Goal: Task Accomplishment & Management: Use online tool/utility

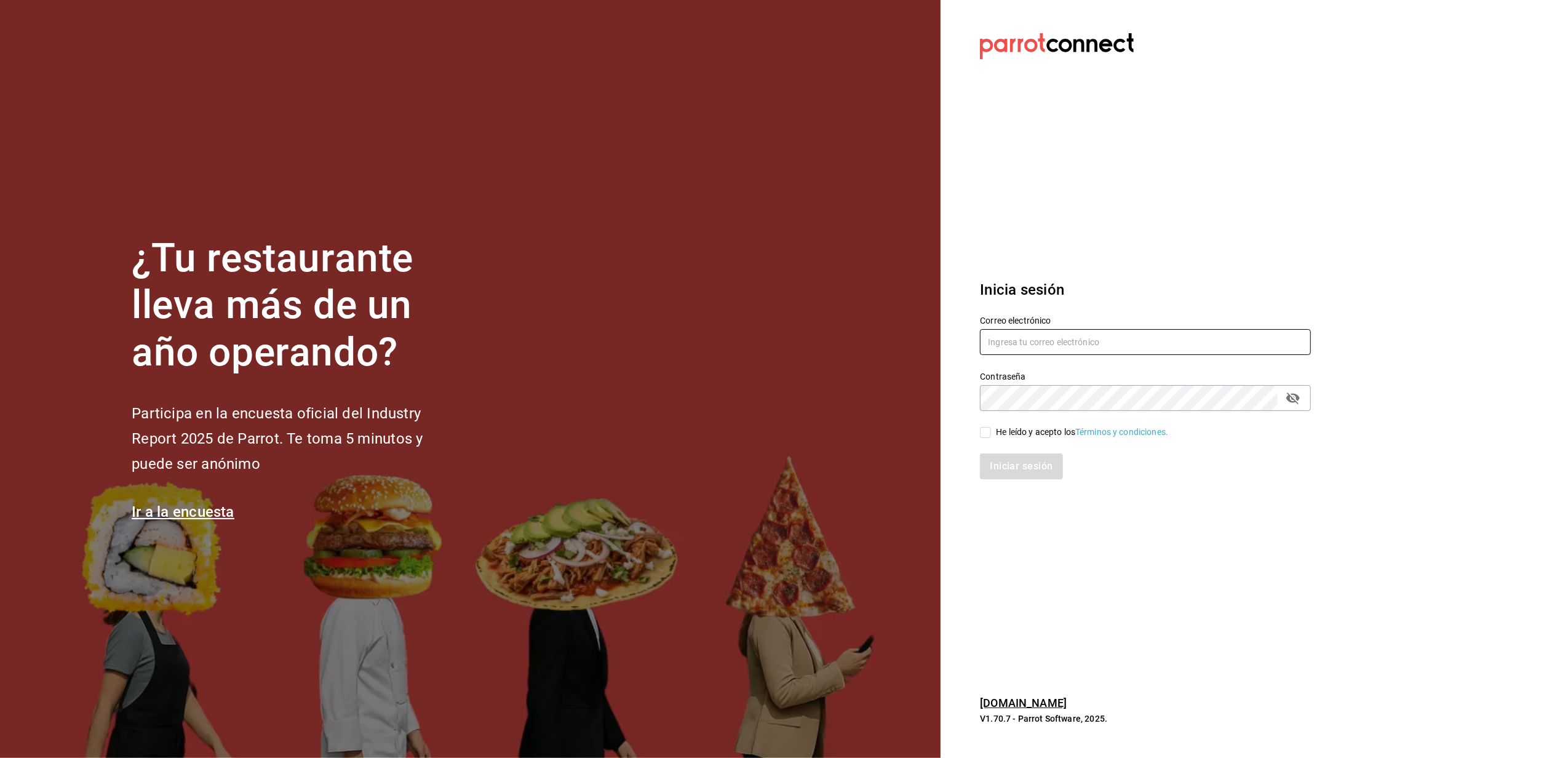
type input "[EMAIL_ADDRESS][DOMAIN_NAME]"
click at [988, 428] on input "He leído y acepto los Términos y condiciones." at bounding box center [986, 432] width 11 height 11
checkbox input "true"
click at [1015, 470] on button "Iniciar sesión" at bounding box center [1022, 466] width 84 height 26
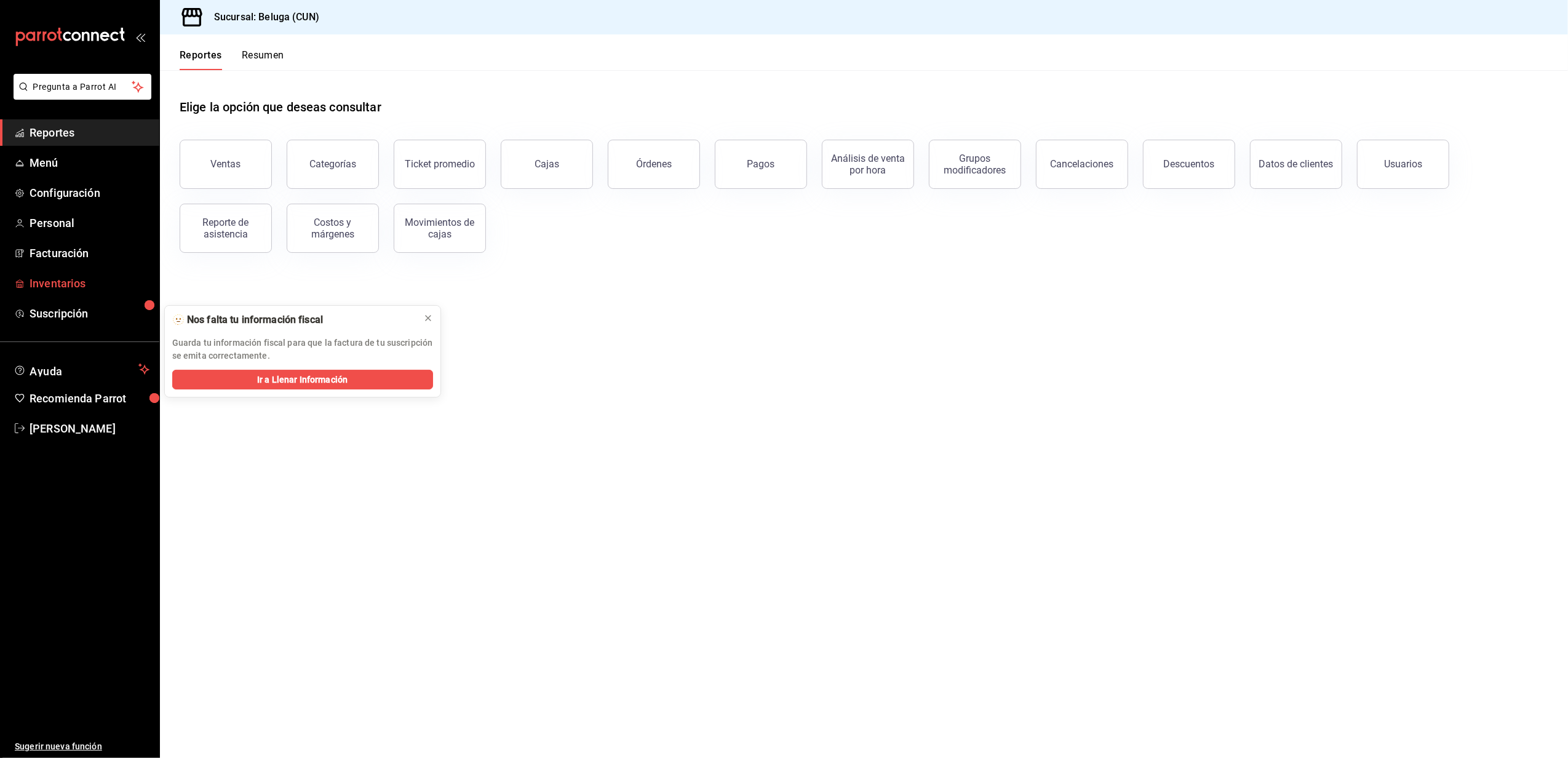
click at [61, 287] on span "Inventarios" at bounding box center [89, 283] width 120 height 17
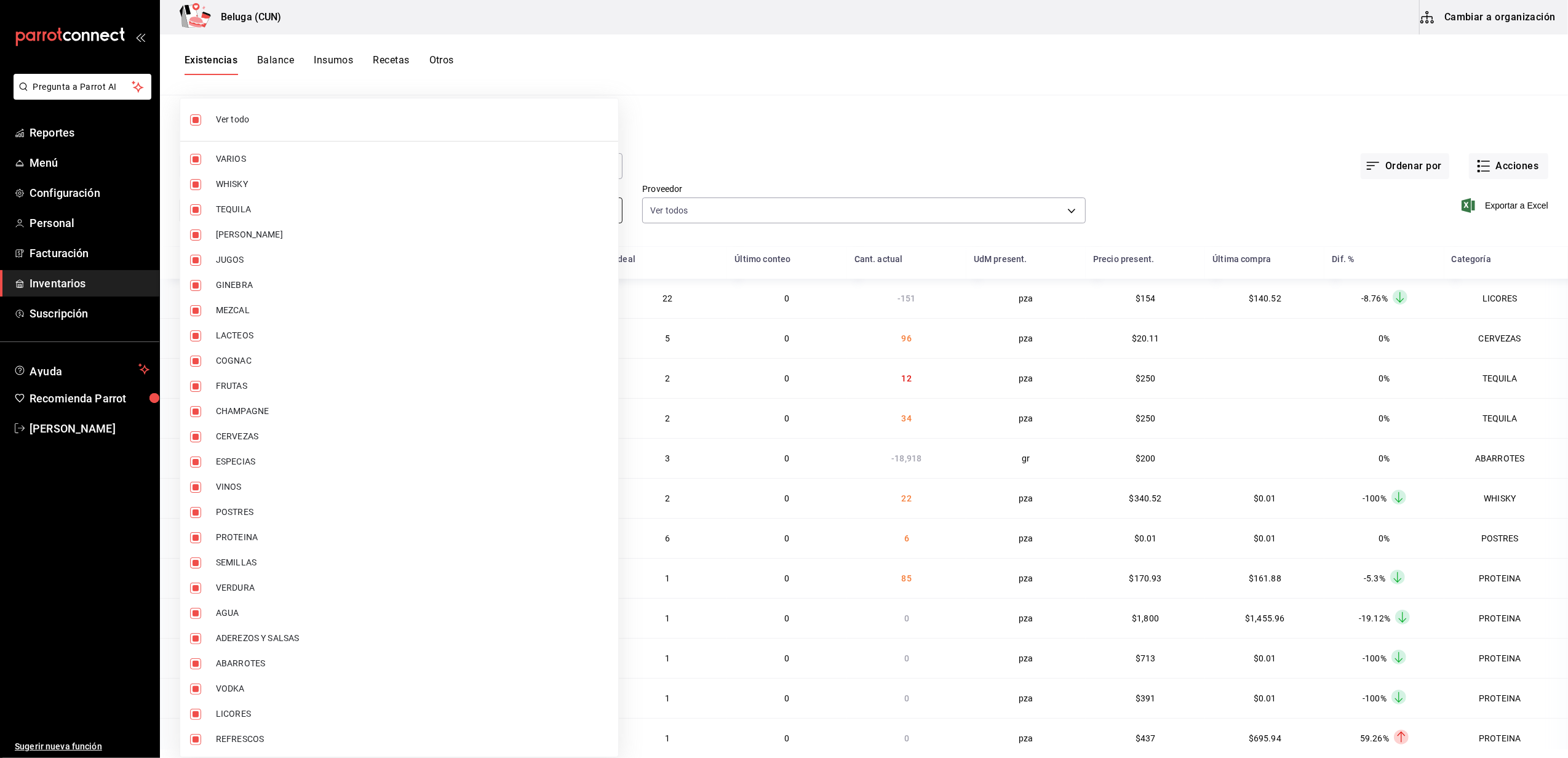
click at [598, 208] on body "Pregunta a Parrot AI Reportes Menú Configuración Personal Facturación Inventari…" at bounding box center [784, 374] width 1568 height 749
click at [207, 116] on li "Ver todo" at bounding box center [399, 119] width 438 height 33
checkbox input "false"
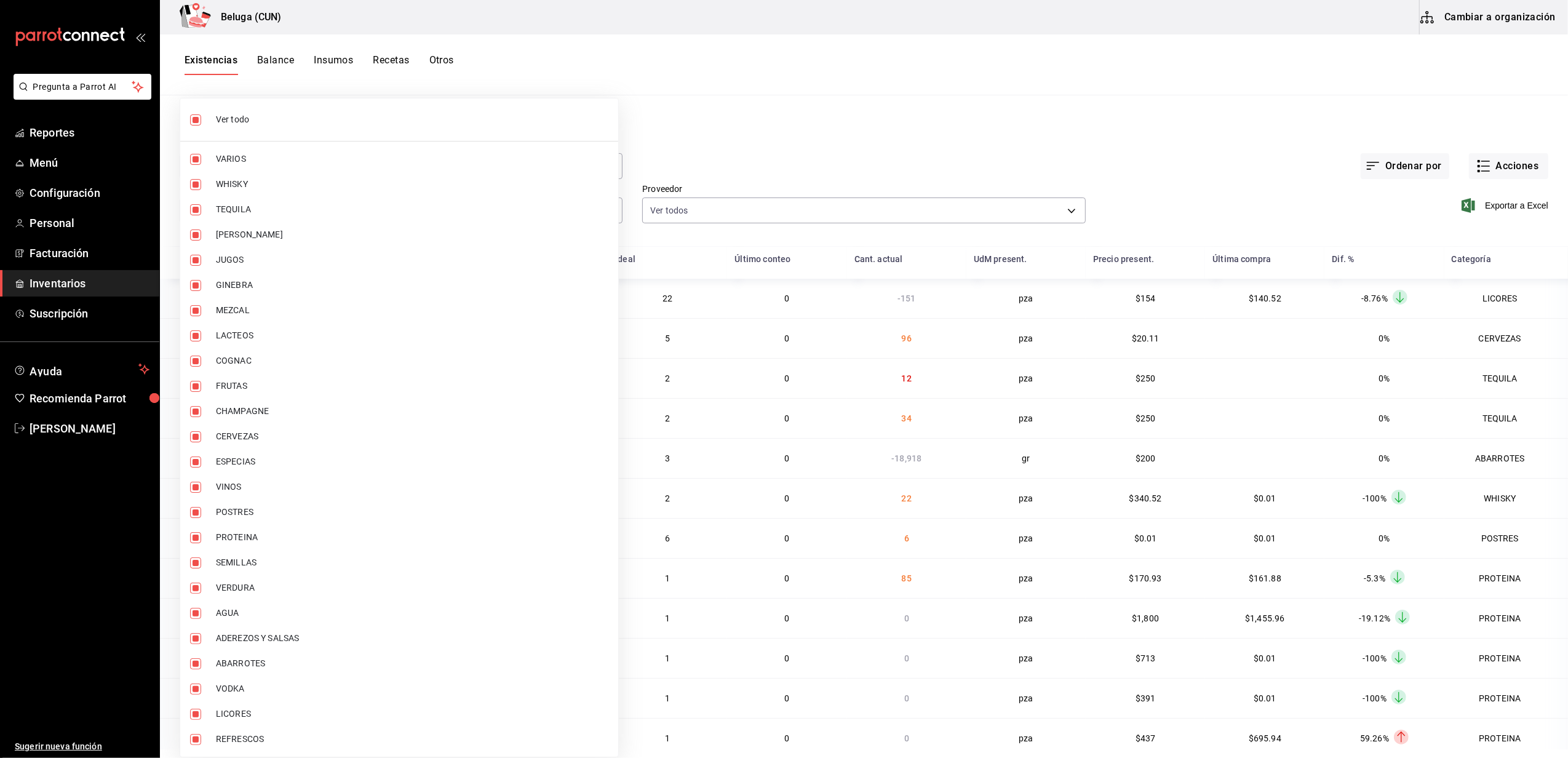
checkbox input "false"
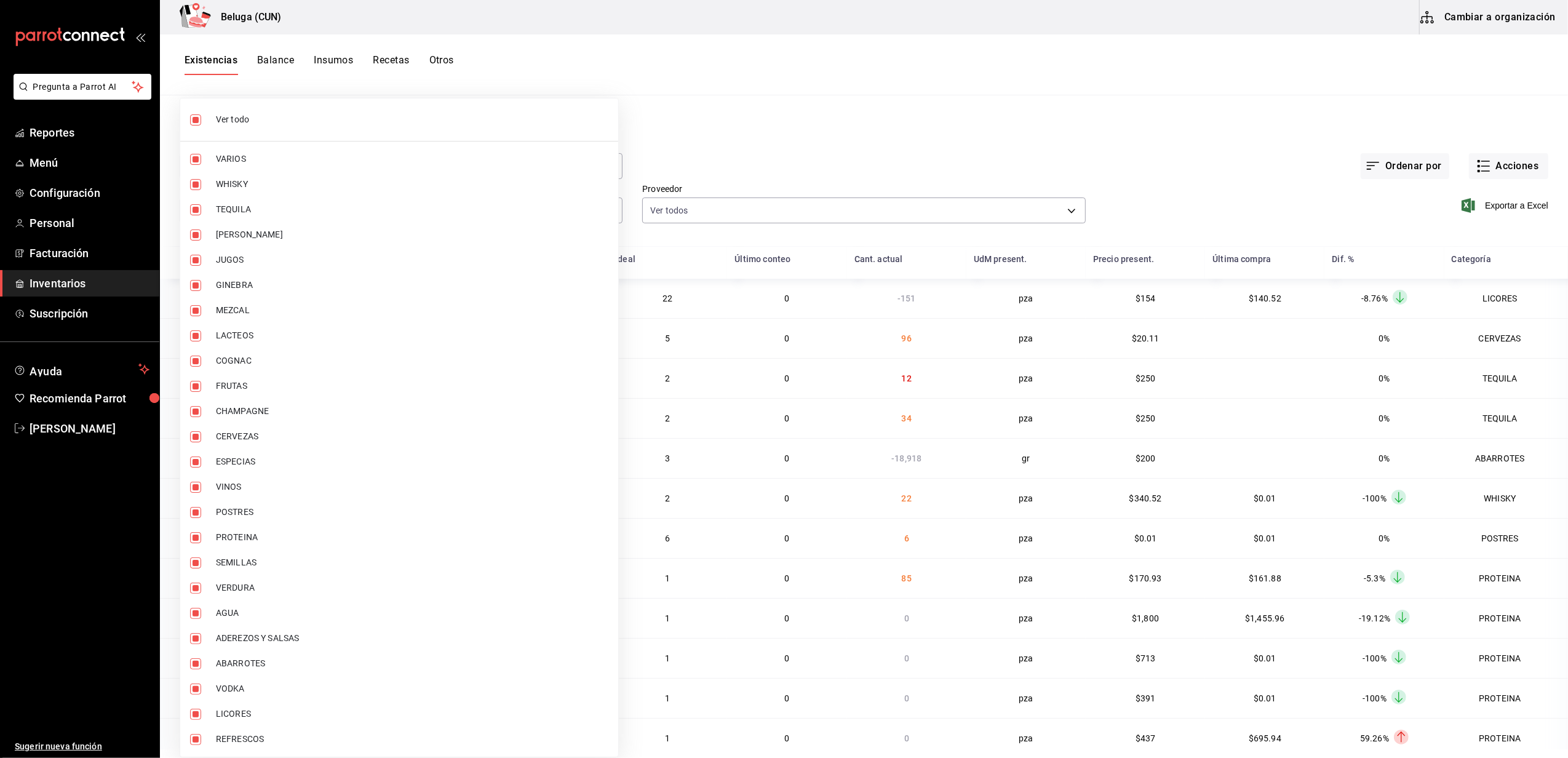
checkbox input "false"
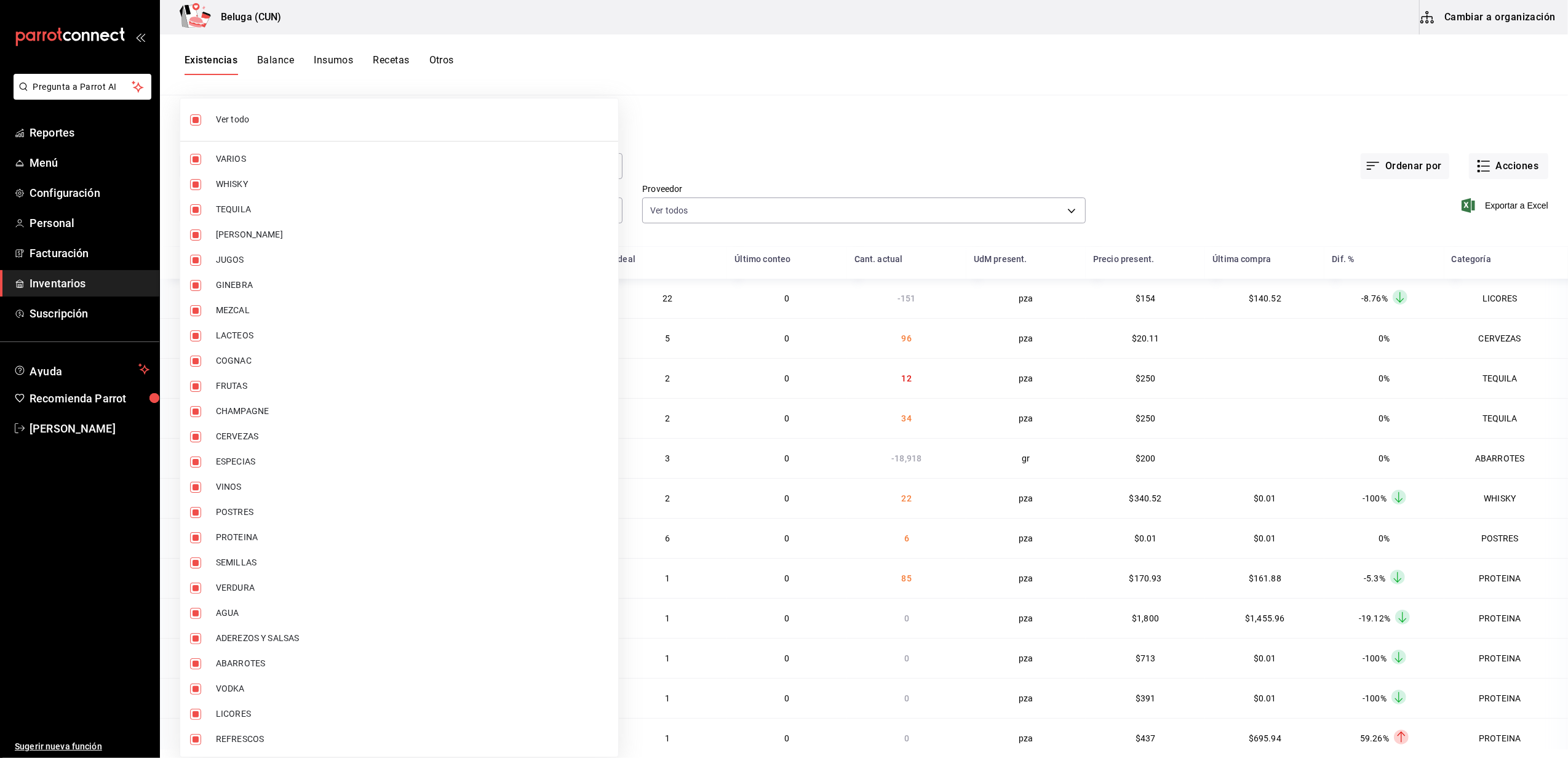
checkbox input "false"
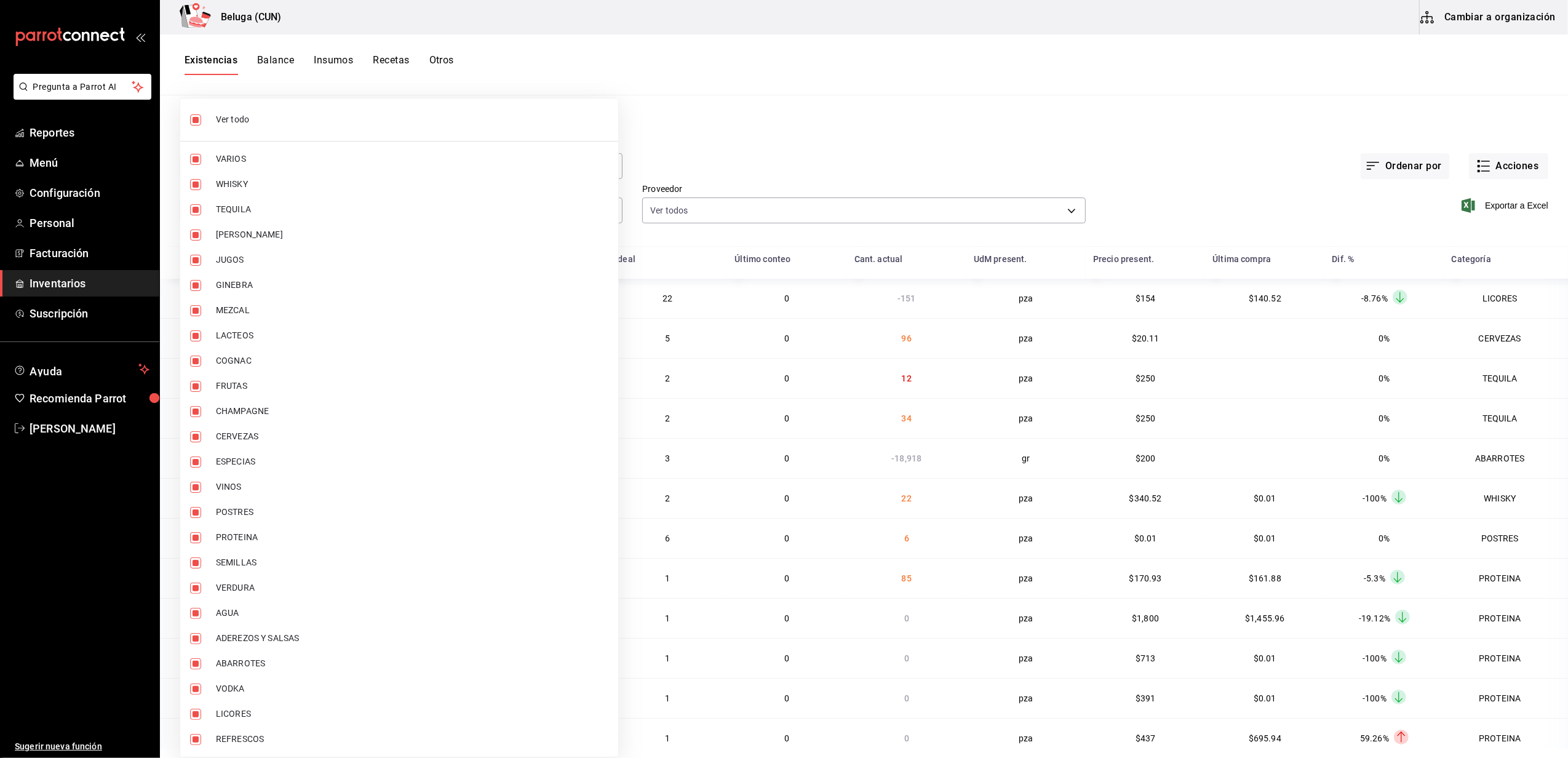
checkbox input "false"
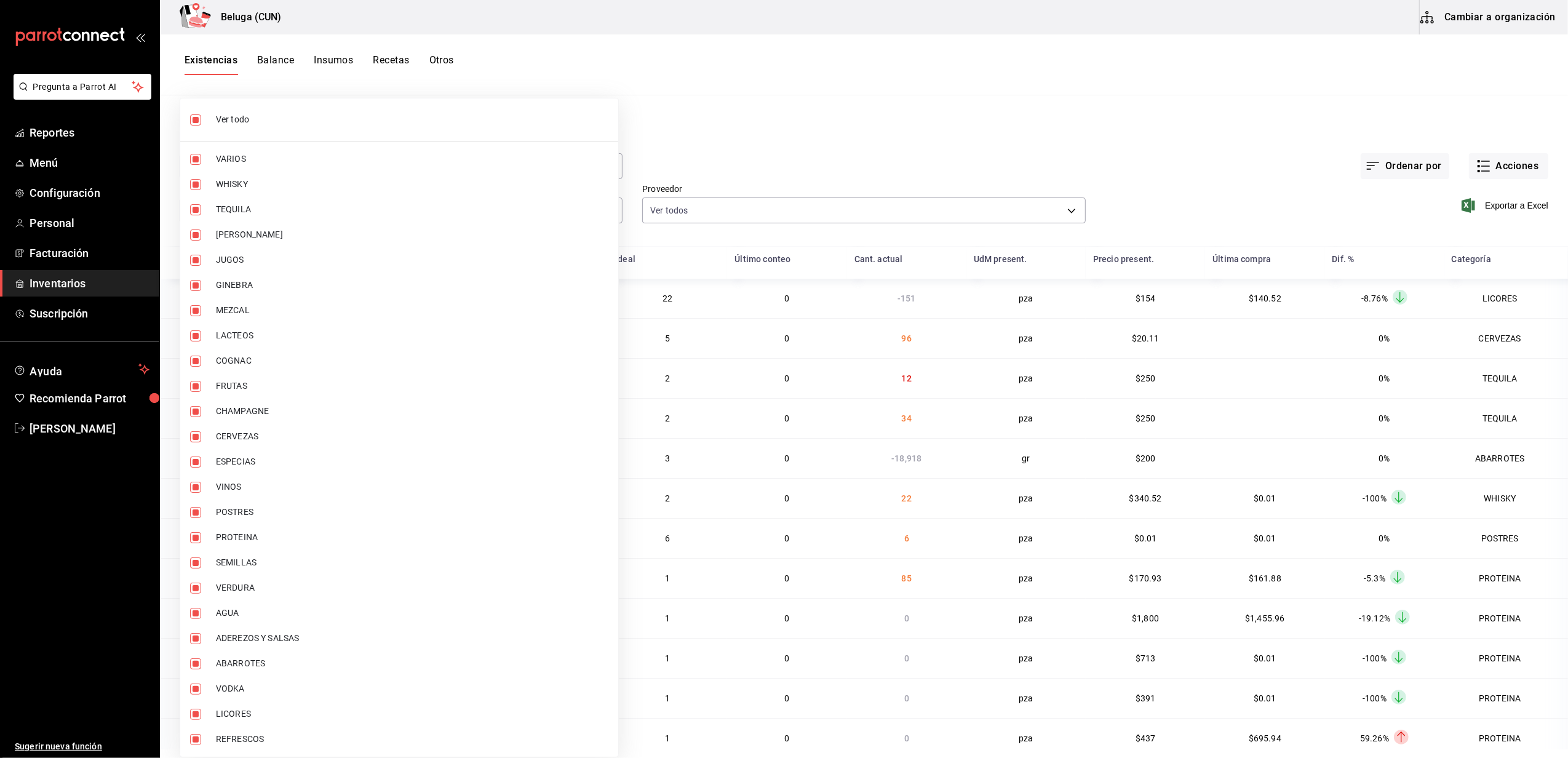
checkbox input "false"
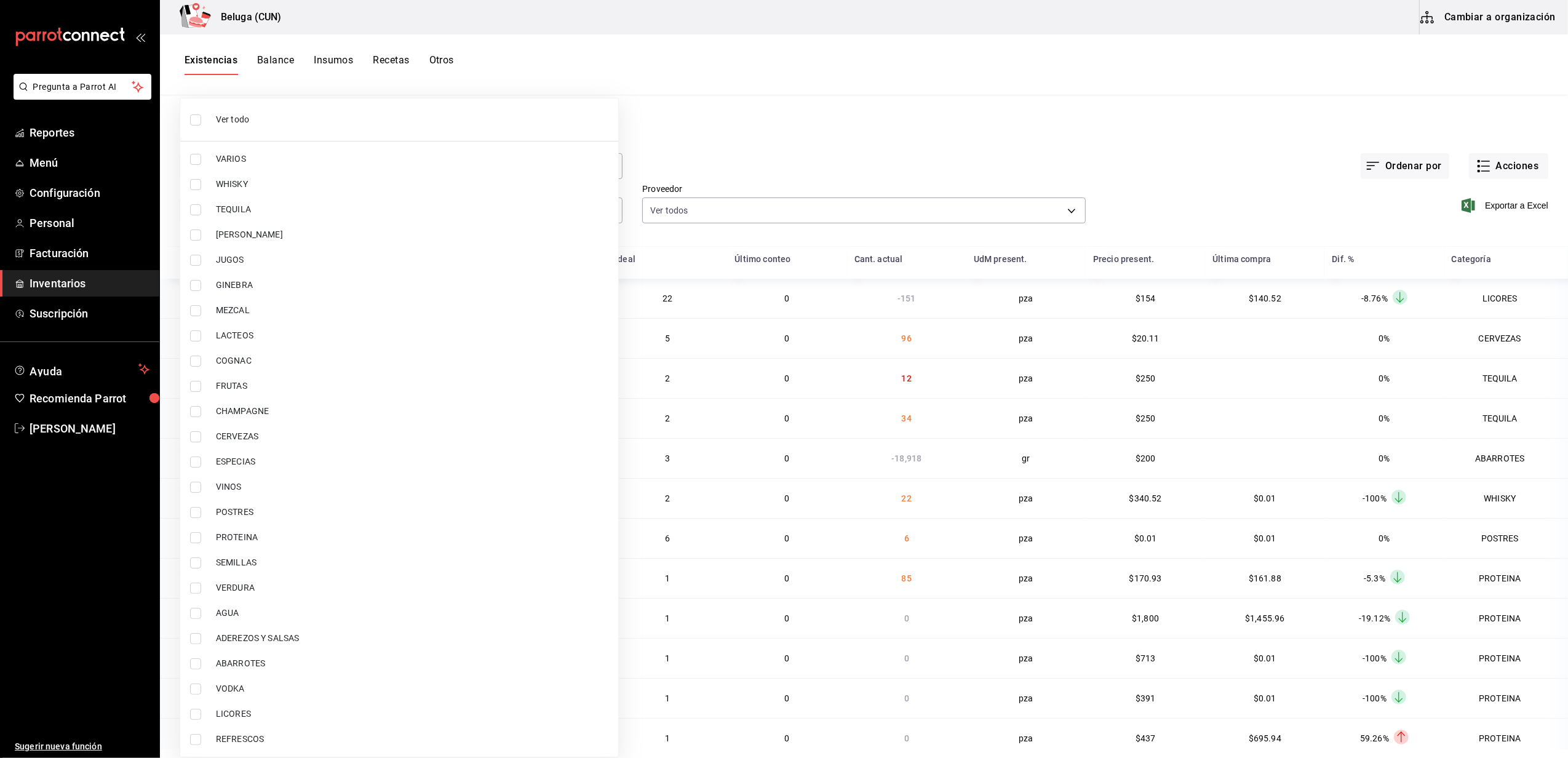
click at [195, 507] on input "checkbox" at bounding box center [196, 512] width 11 height 11
checkbox input "true"
type input "43c9e2b0-4afa-46e8-9575-d8271eaf3d25"
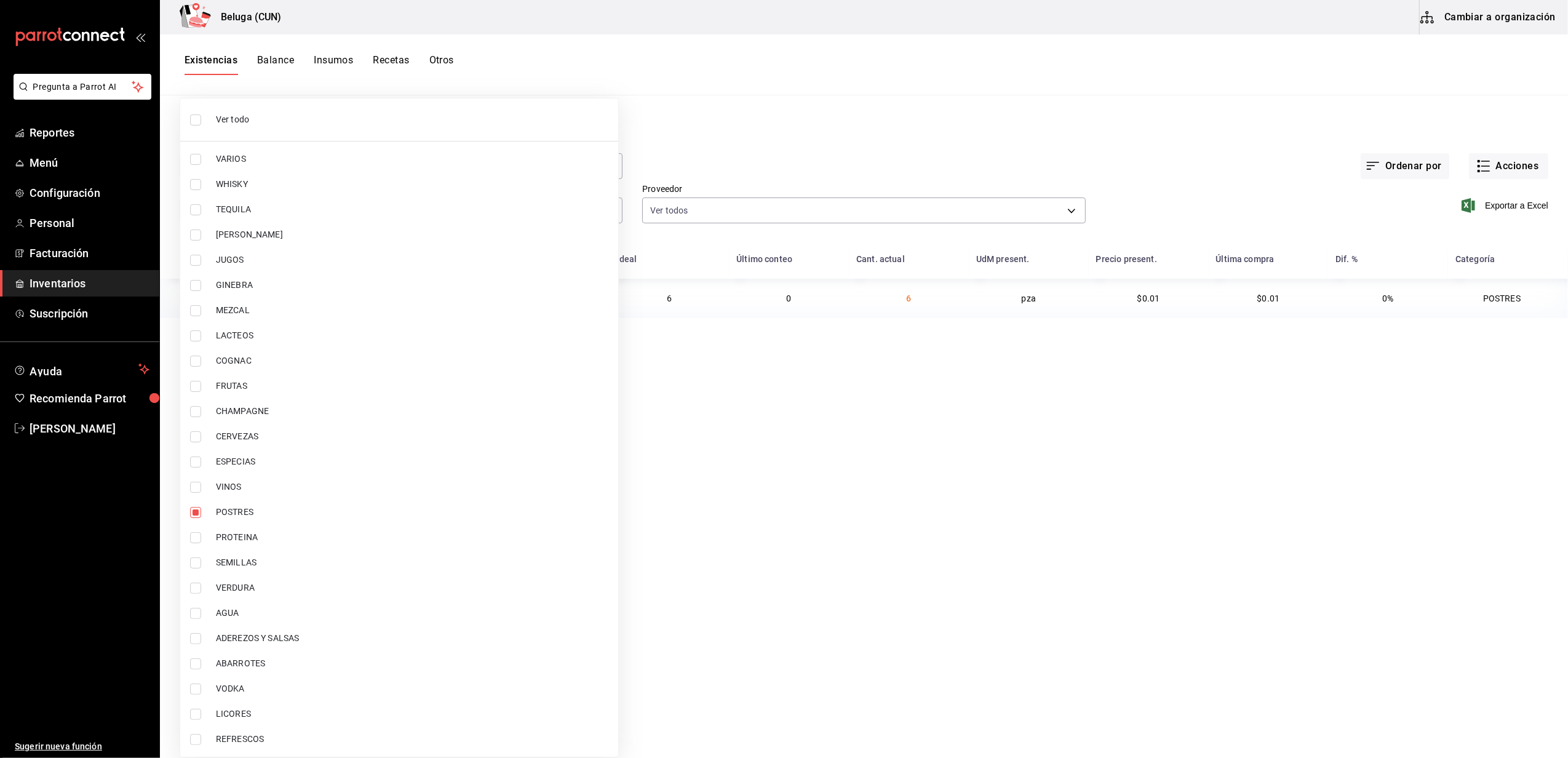
click at [195, 534] on input "checkbox" at bounding box center [196, 538] width 11 height 11
checkbox input "true"
type input "43c9e2b0-4afa-46e8-9575-d8271eaf3d25,49acfc3a-e67d-4012-8994-cdceb58e19f0"
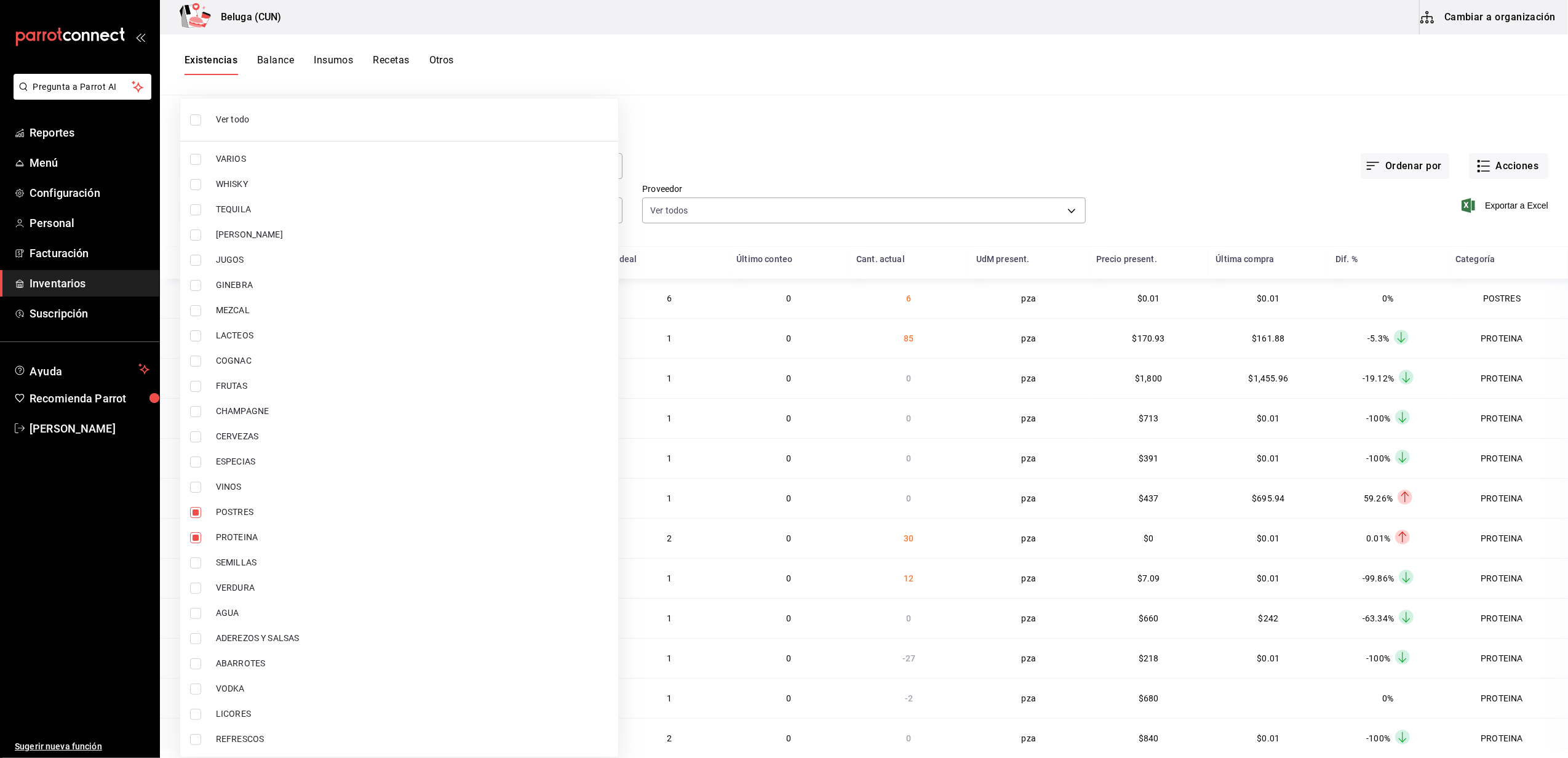
click at [807, 159] on div at bounding box center [784, 379] width 1568 height 758
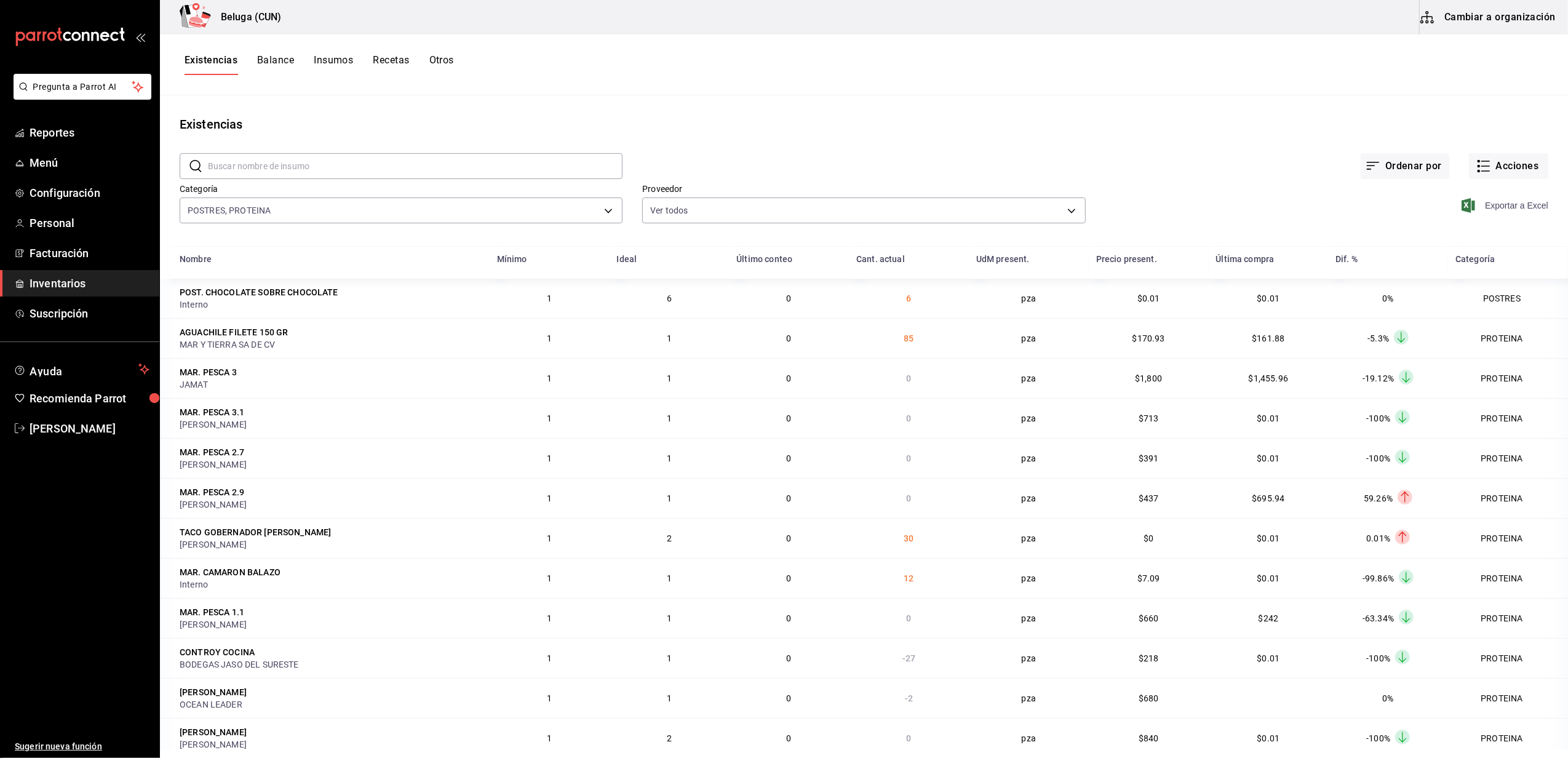
click at [1485, 203] on span "Exportar a Excel" at bounding box center [1506, 205] width 84 height 15
